Goal: Task Accomplishment & Management: Complete application form

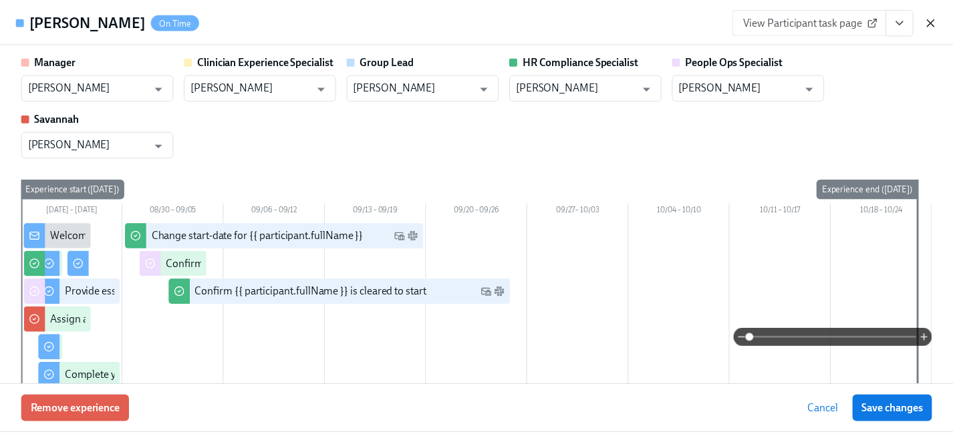
scroll to position [343, 0]
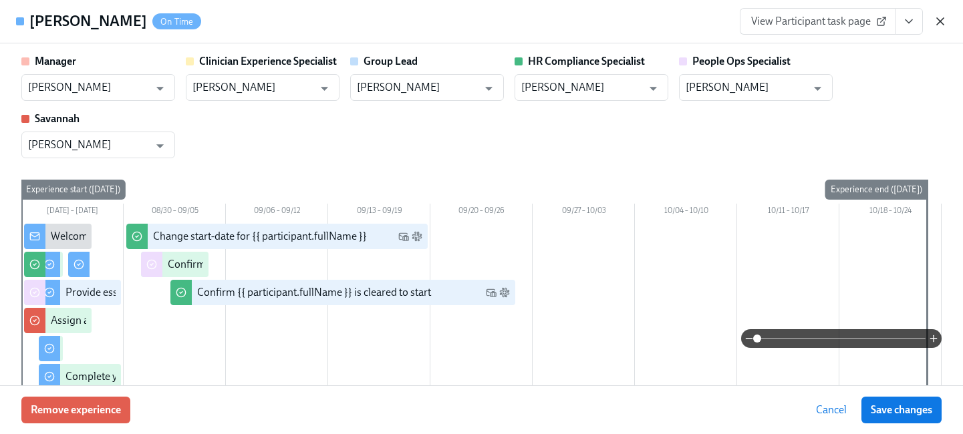
click at [939, 20] on icon "button" at bounding box center [940, 21] width 7 height 7
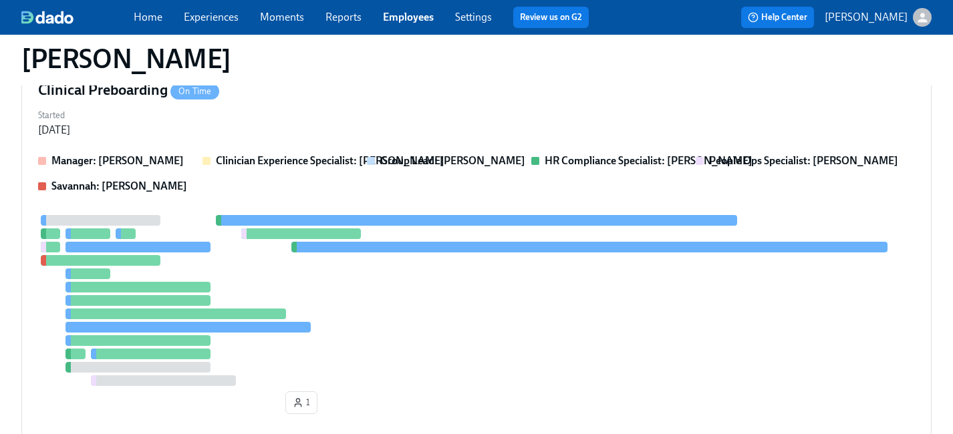
click at [398, 15] on link "Employees" at bounding box center [408, 17] width 51 height 13
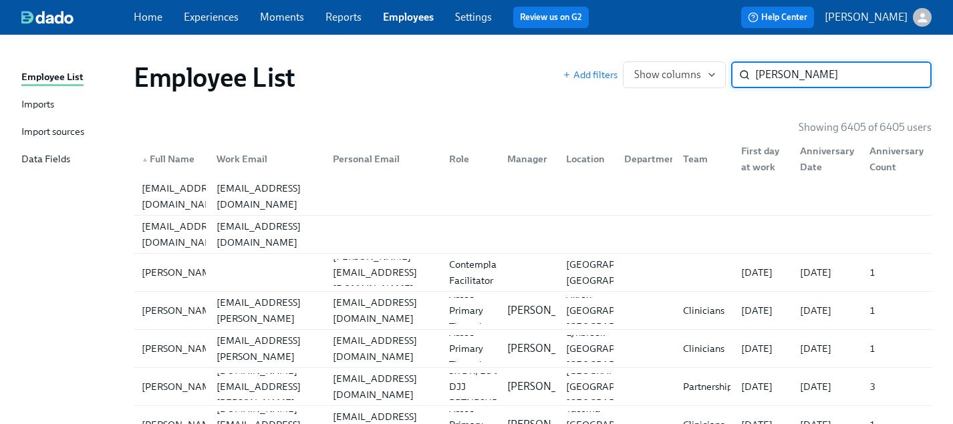
type input "jessica har"
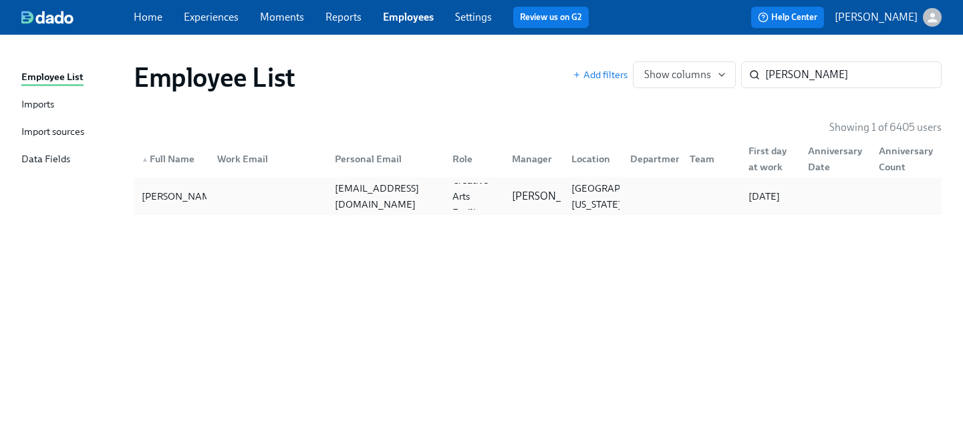
click at [442, 198] on div "jessicahariwijaya.jh@gmail.com" at bounding box center [385, 196] width 112 height 32
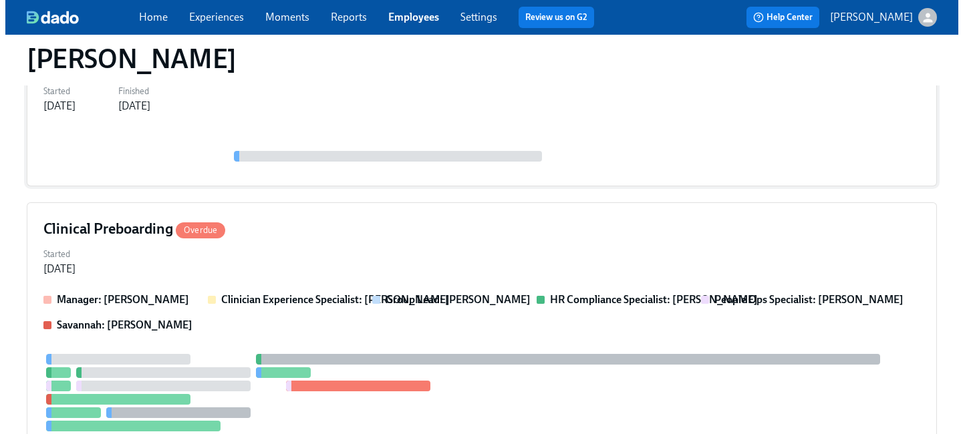
scroll to position [284, 0]
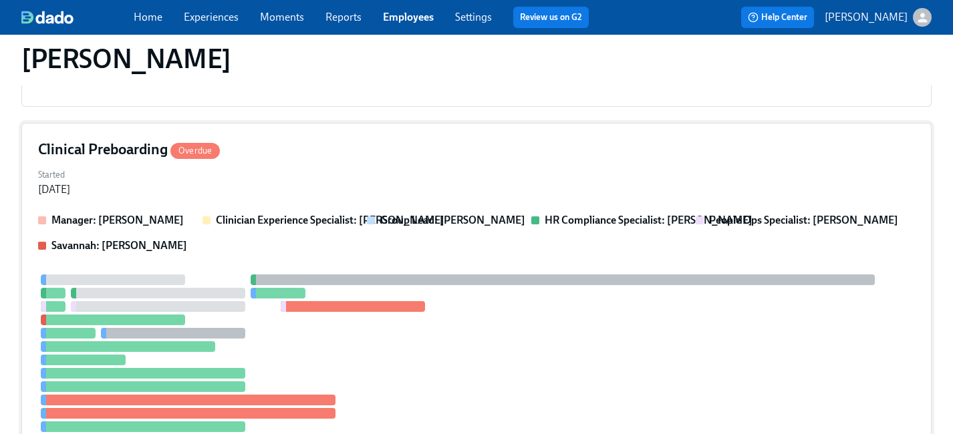
click at [524, 203] on div "Clinical Preboarding Overdue Started Jul 29, 2025 Manager: Rachel Keyworth Clin…" at bounding box center [476, 309] width 910 height 373
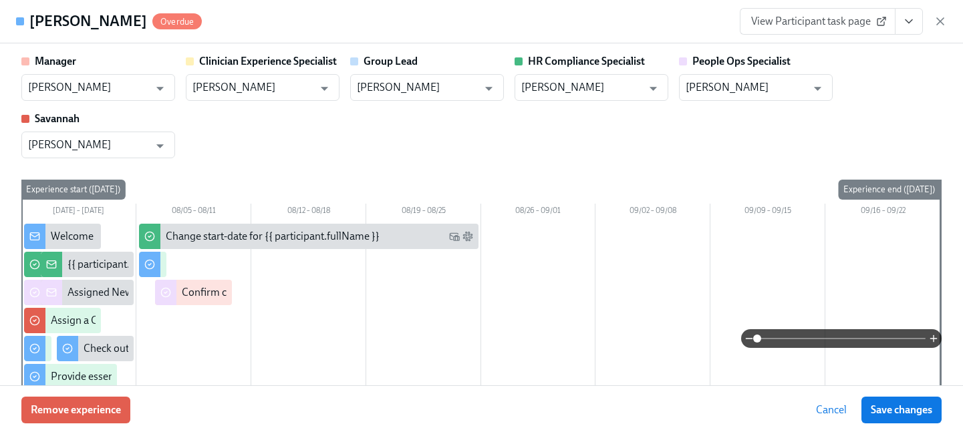
click at [911, 20] on icon "View task page" at bounding box center [908, 21] width 7 height 3
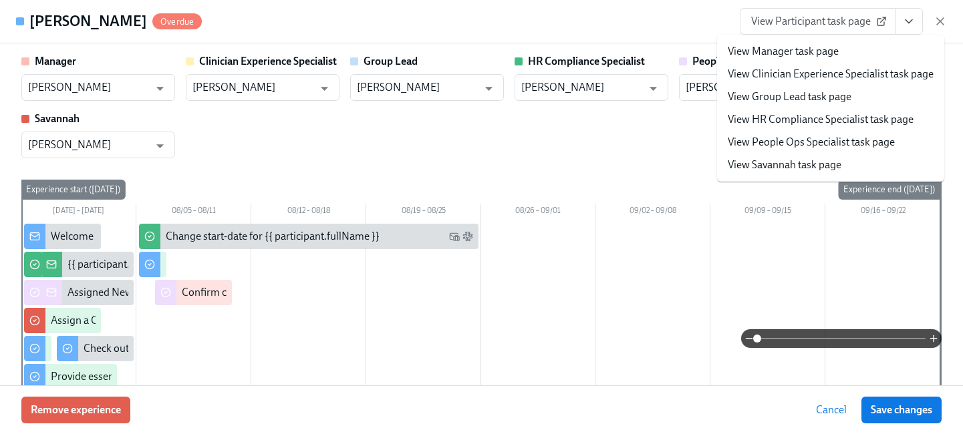
click at [812, 140] on link "View People Ops Specialist task page" at bounding box center [810, 142] width 167 height 15
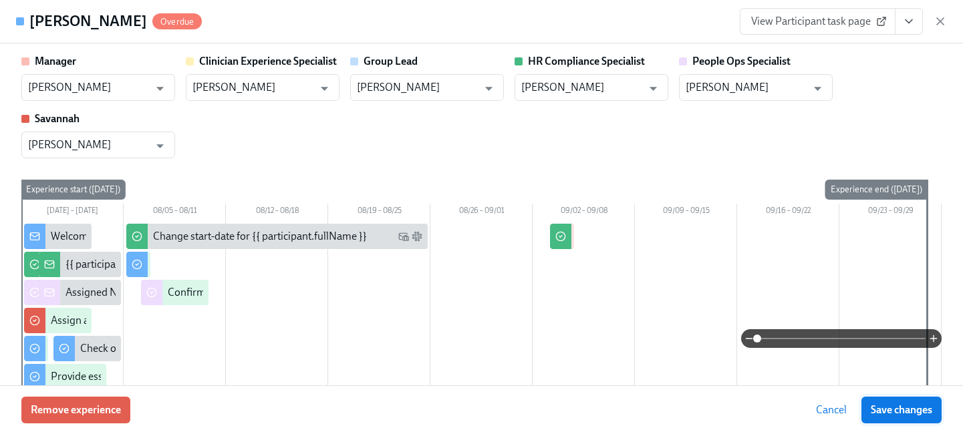
click at [874, 407] on span "Save changes" at bounding box center [900, 409] width 61 height 13
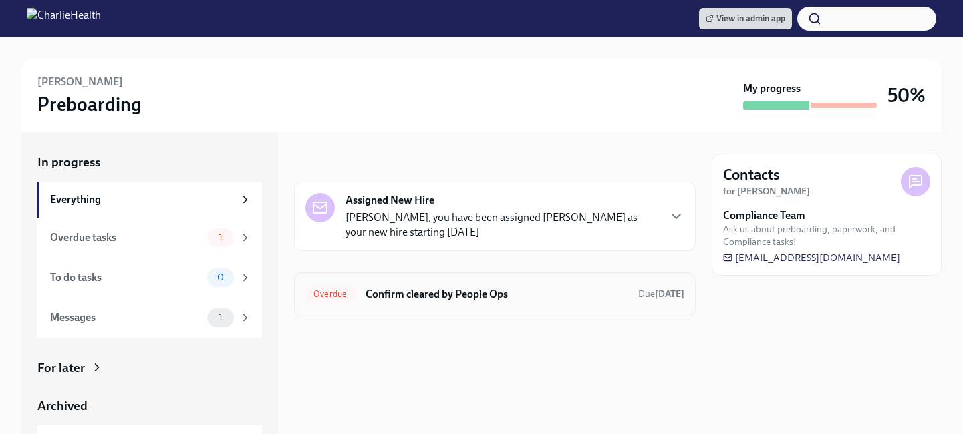
click at [464, 293] on h6 "Confirm cleared by People Ops" at bounding box center [496, 294] width 262 height 15
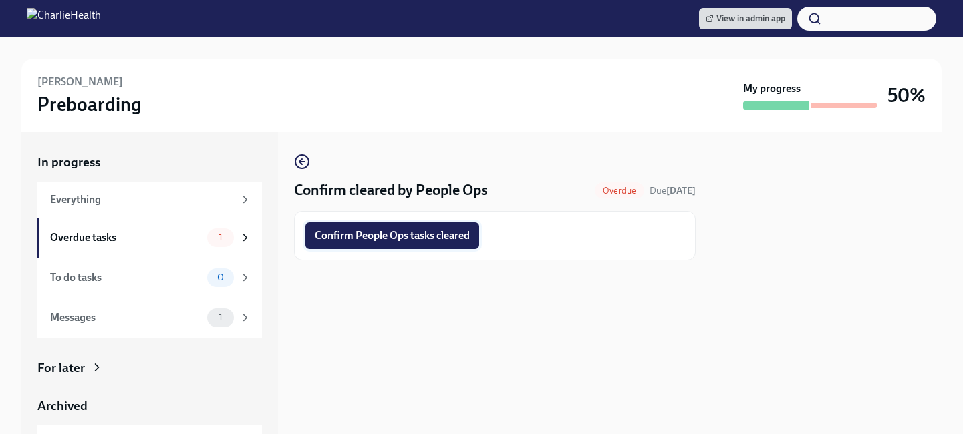
click at [395, 237] on span "Confirm People Ops tasks cleared" at bounding box center [392, 235] width 155 height 13
